Goal: Understand process/instructions

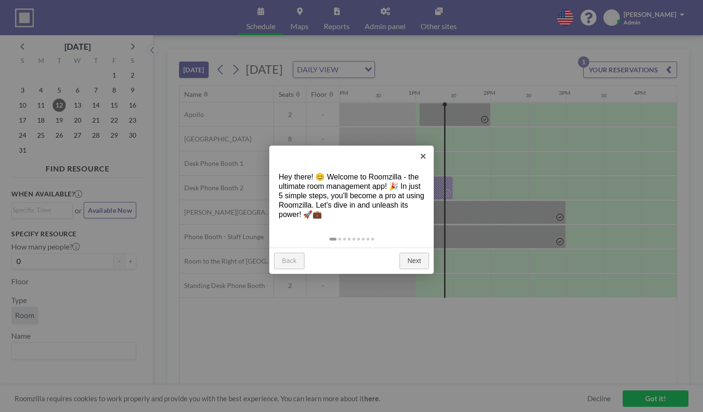
scroll to position [0, 940]
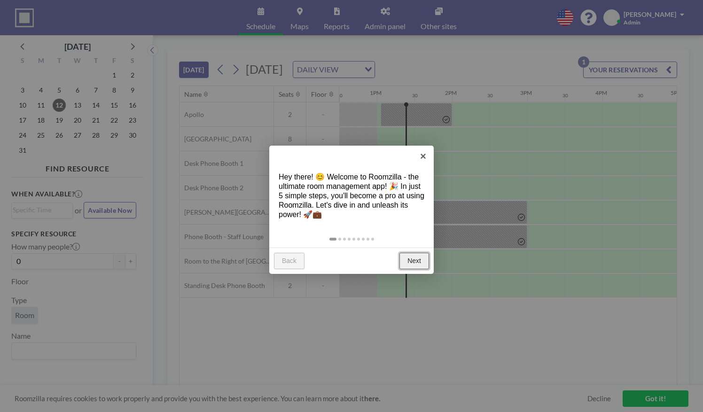
click at [414, 262] on link "Next" at bounding box center [415, 261] width 30 height 17
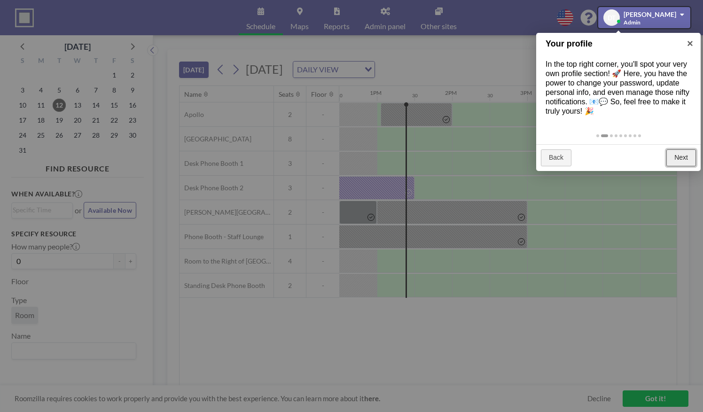
click at [682, 160] on link "Next" at bounding box center [682, 158] width 30 height 17
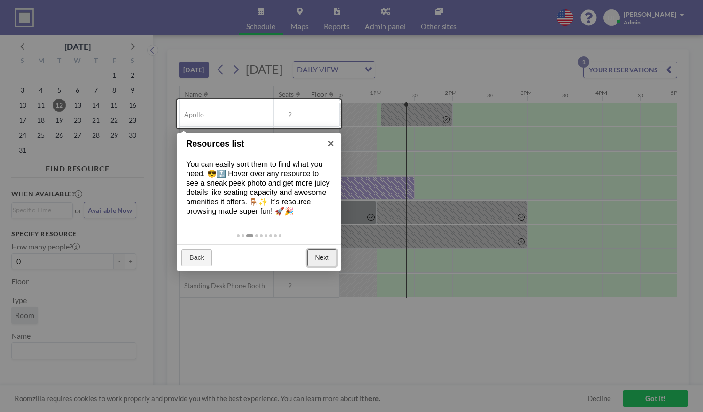
click at [328, 260] on link "Next" at bounding box center [323, 258] width 30 height 17
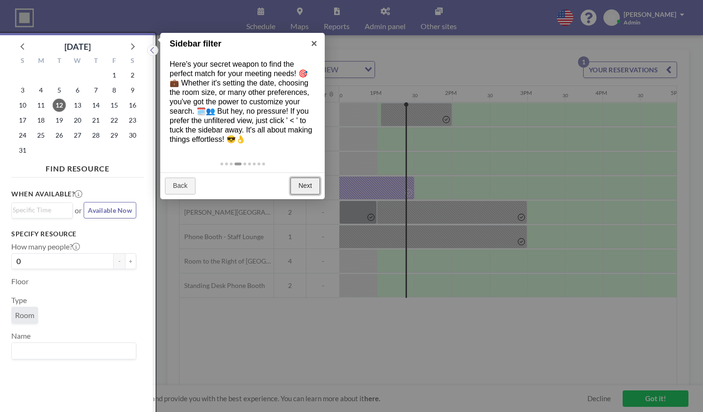
scroll to position [2, 0]
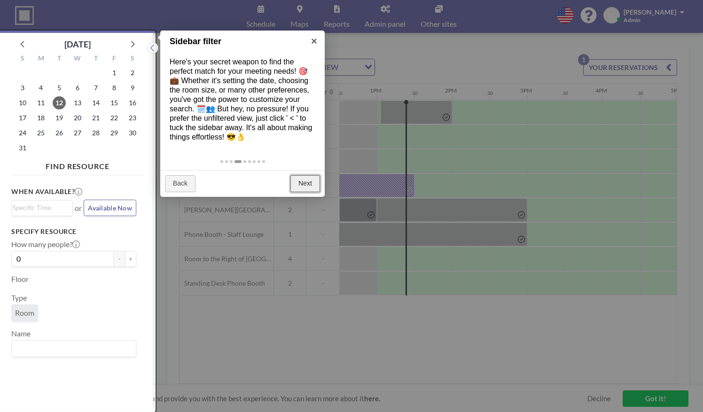
click at [320, 178] on link "Next" at bounding box center [306, 183] width 30 height 17
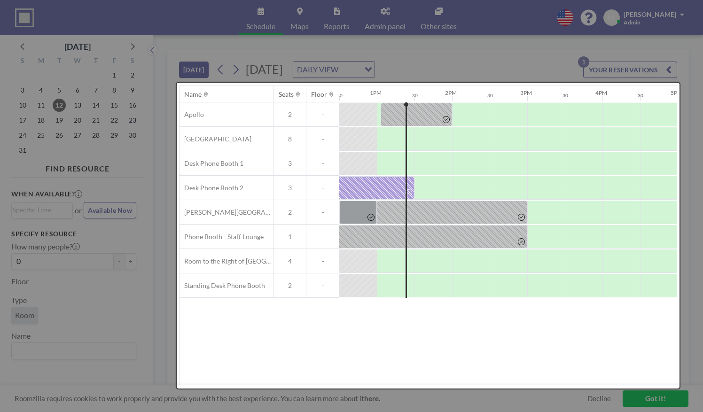
scroll to position [0, 0]
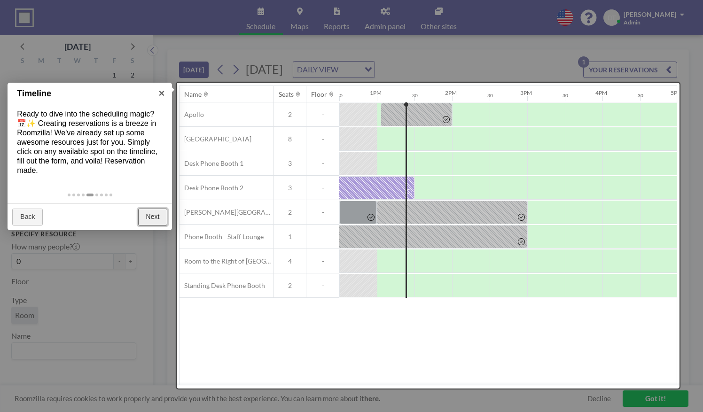
click at [157, 216] on link "Next" at bounding box center [153, 217] width 30 height 17
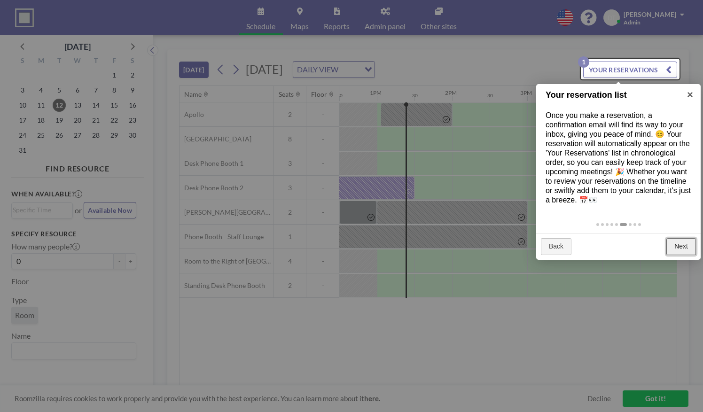
click at [677, 245] on link "Next" at bounding box center [682, 246] width 30 height 17
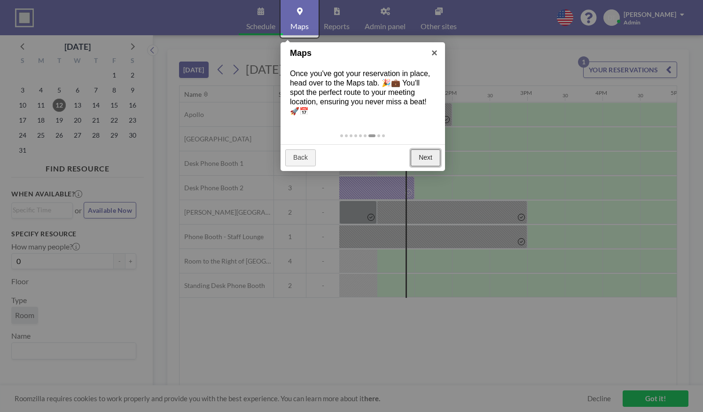
click at [423, 151] on link "Next" at bounding box center [426, 158] width 30 height 17
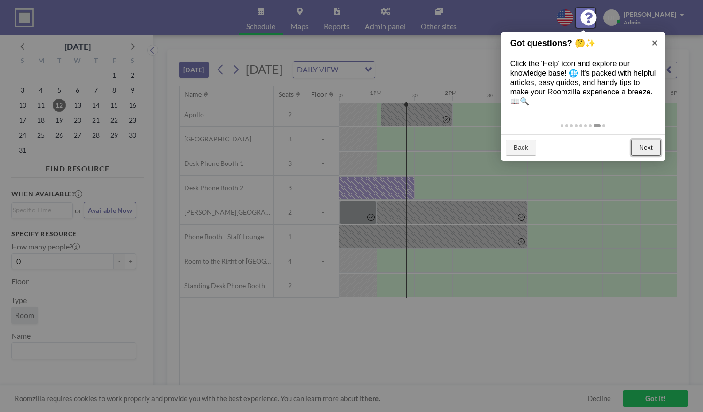
click at [655, 154] on link "Next" at bounding box center [647, 148] width 30 height 17
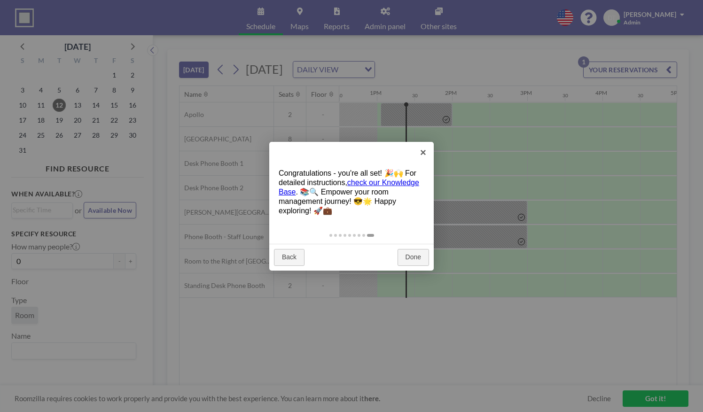
click at [415, 248] on div "Back Done" at bounding box center [351, 257] width 165 height 27
click at [415, 256] on link "Done" at bounding box center [414, 257] width 32 height 17
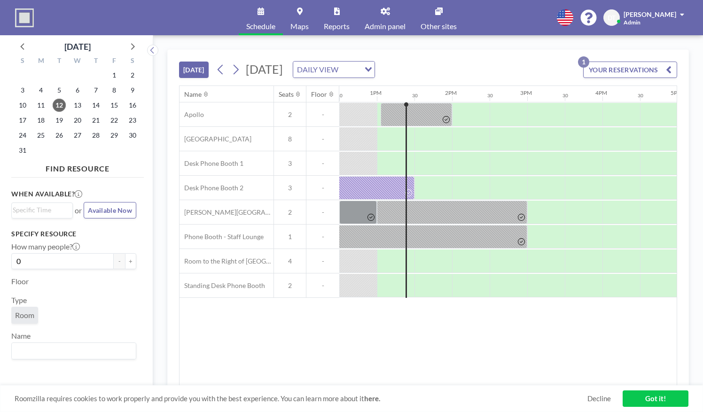
click at [643, 399] on link "Got it!" at bounding box center [656, 399] width 66 height 16
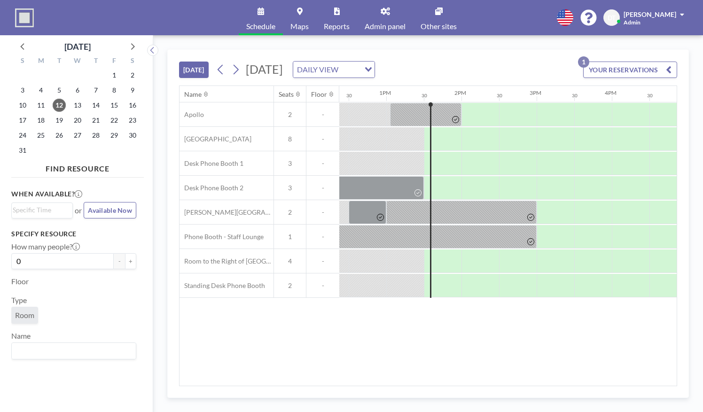
scroll to position [0, 940]
